Goal: Information Seeking & Learning: Learn about a topic

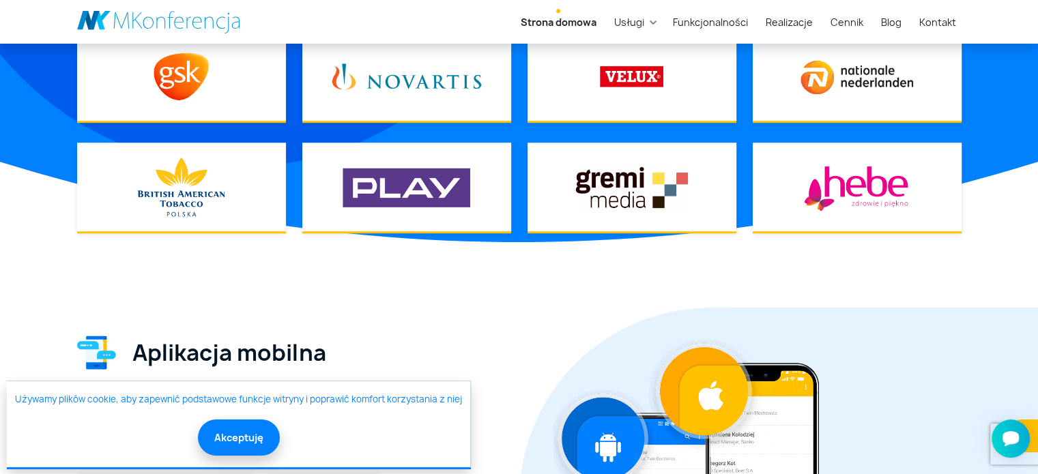
scroll to position [1229, 0]
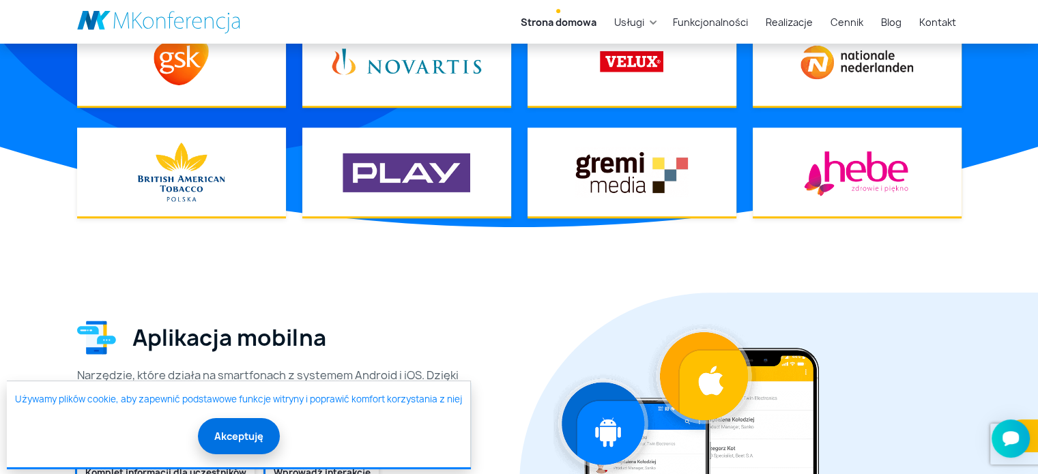
click at [240, 432] on button "Akceptuję" at bounding box center [239, 436] width 82 height 36
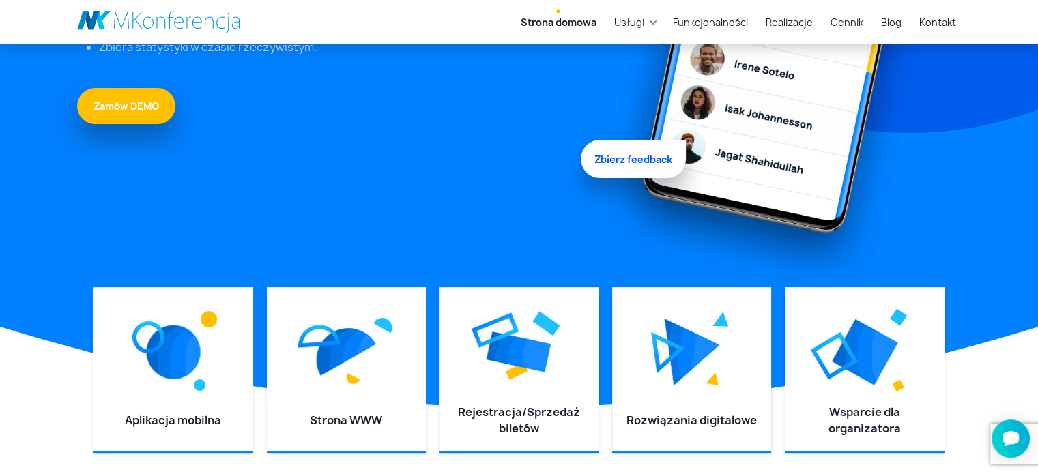
scroll to position [292, 0]
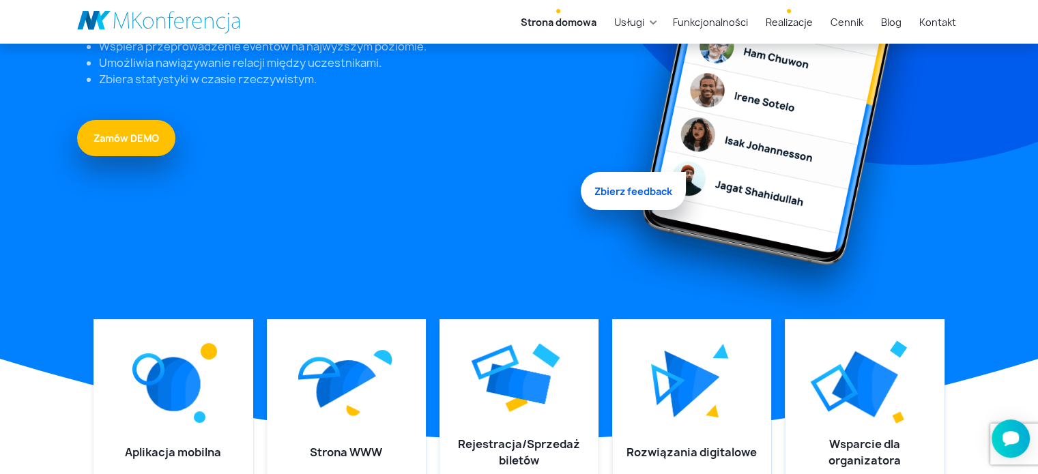
click at [799, 21] on link "Realizacje" at bounding box center [789, 22] width 58 height 25
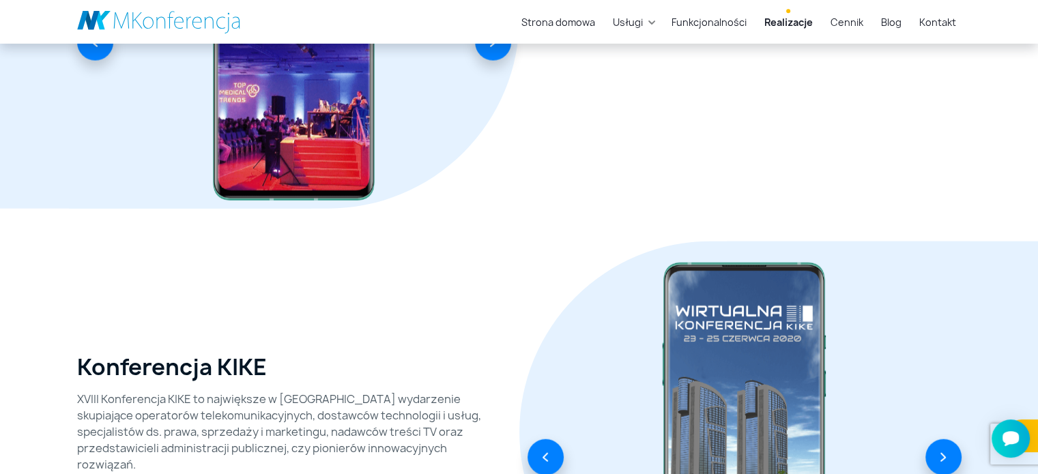
scroll to position [3276, 0]
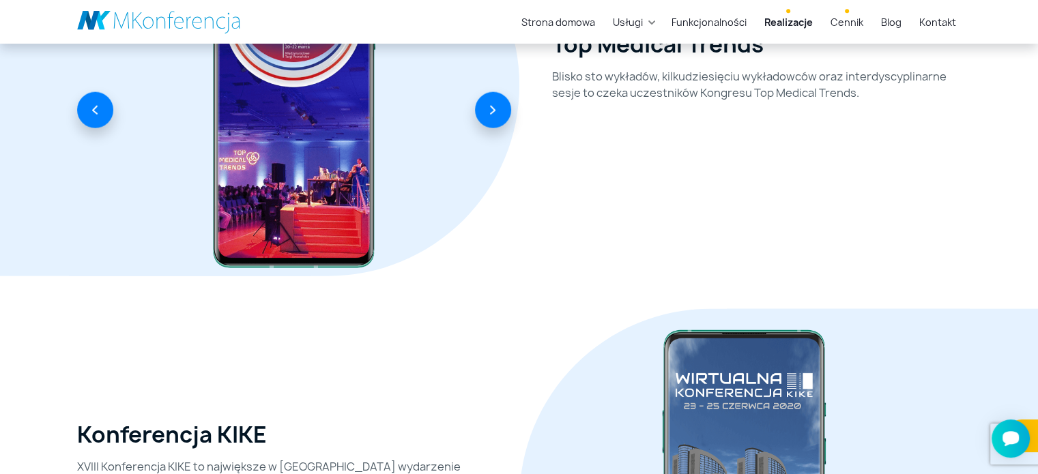
click at [844, 20] on link "Cennik" at bounding box center [847, 22] width 44 height 25
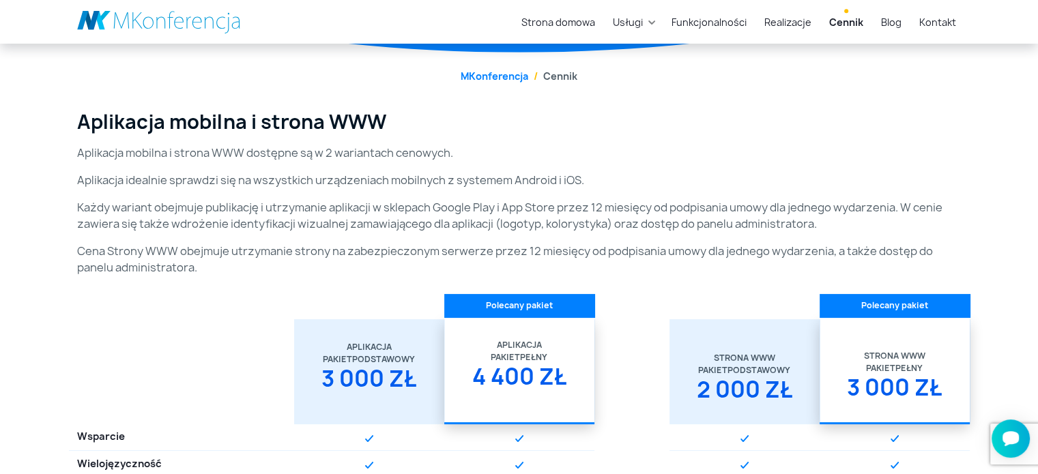
scroll to position [69, 0]
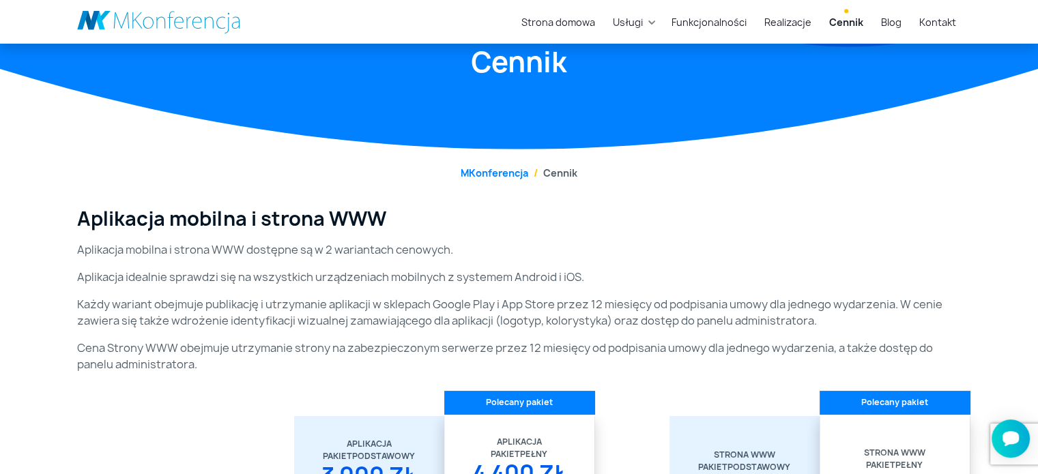
click at [560, 173] on li "Cennik" at bounding box center [552, 173] width 49 height 14
click at [512, 172] on link "MKonferencja" at bounding box center [495, 173] width 68 height 13
